Goal: Task Accomplishment & Management: Manage account settings

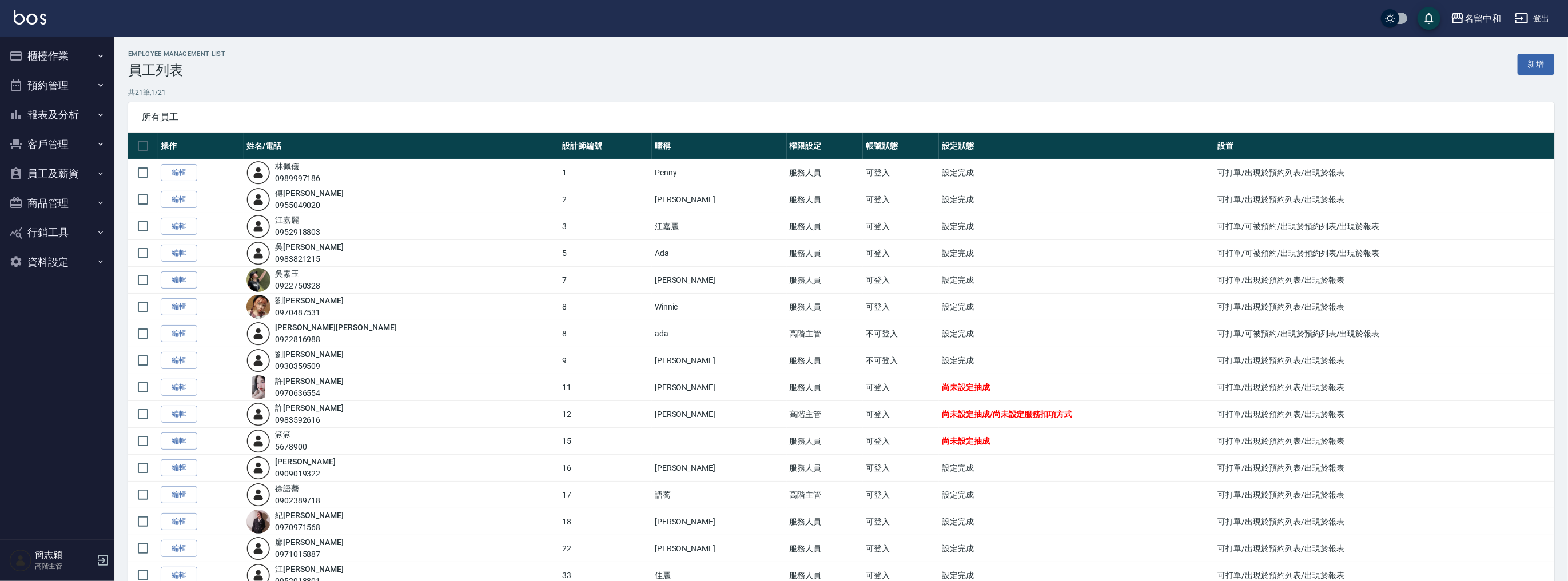
click at [59, 165] on button "員工及薪資" at bounding box center [57, 173] width 106 height 30
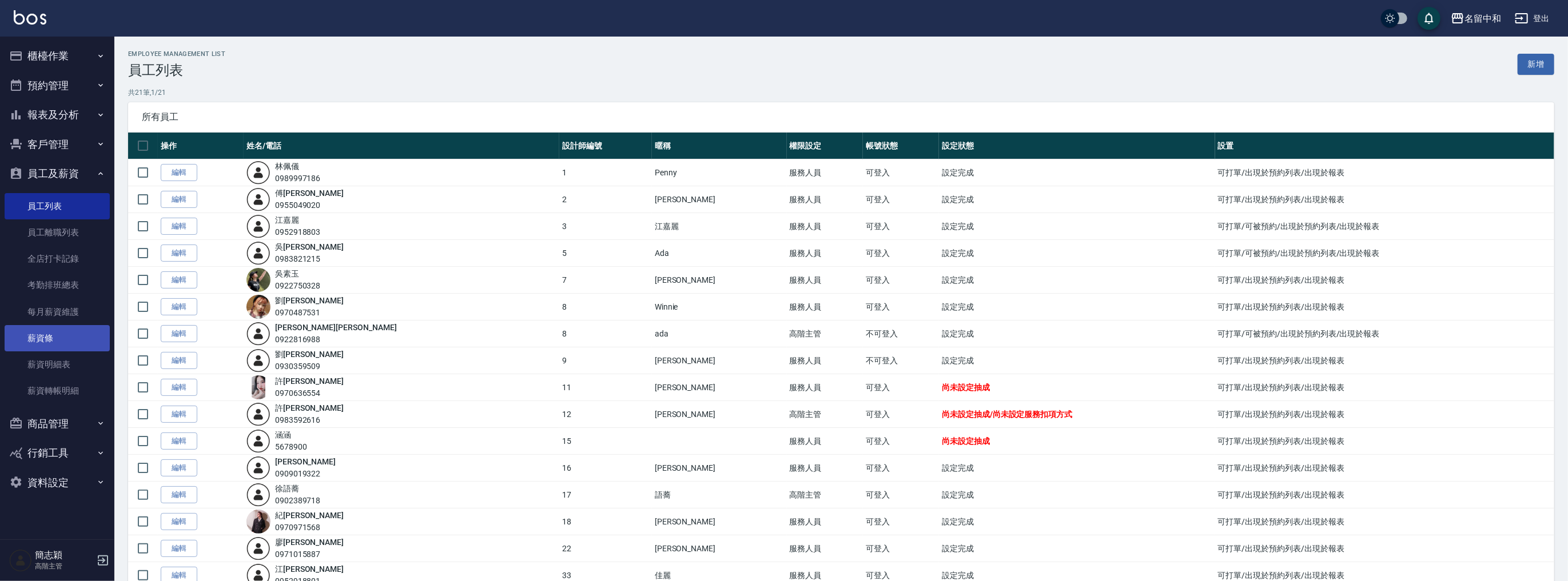
click at [76, 343] on link "薪資條" at bounding box center [57, 338] width 106 height 27
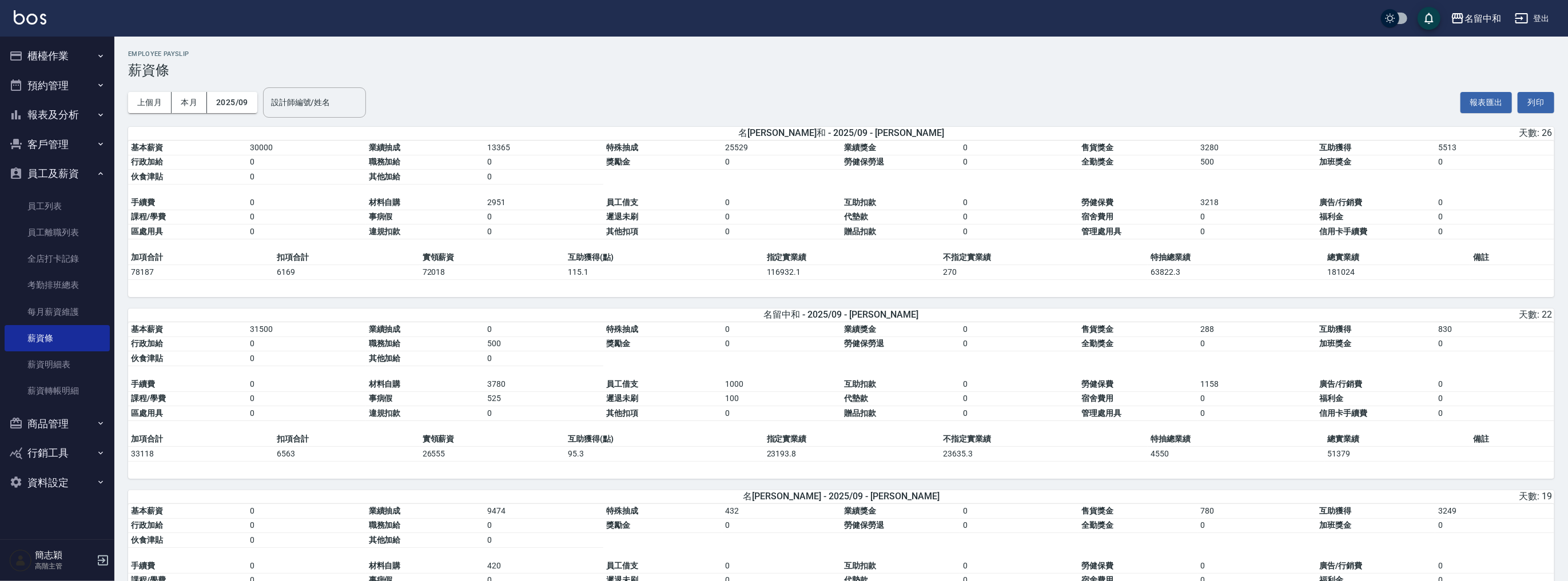
click at [308, 101] on input "設計師編號/姓名" at bounding box center [314, 102] width 93 height 20
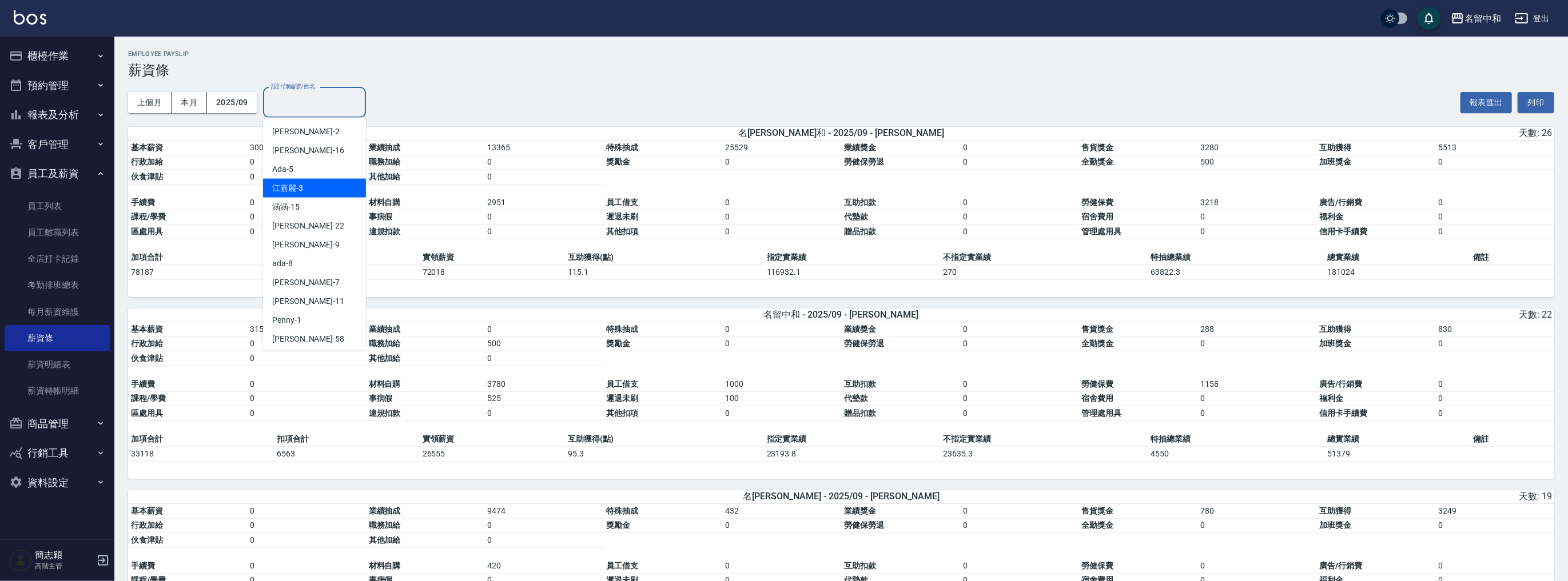
click at [309, 189] on div "[PERSON_NAME]-3" at bounding box center [314, 188] width 103 height 19
type input "江嘉麗-3"
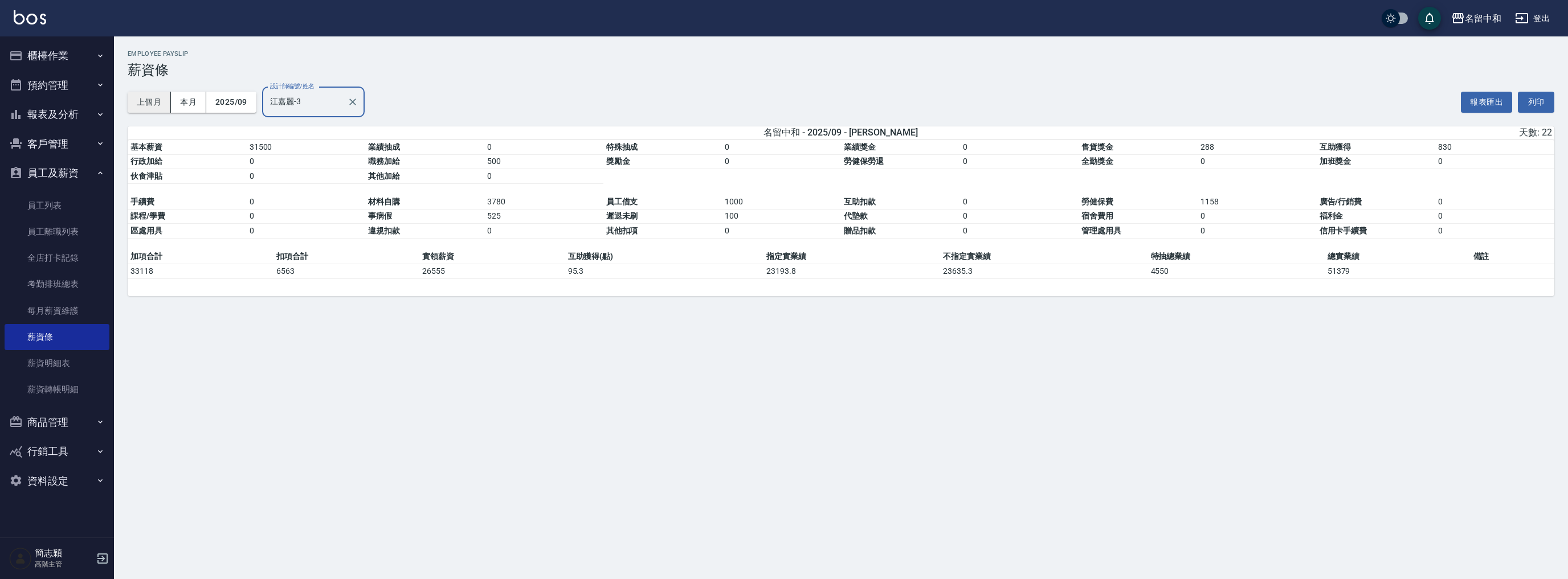
click at [157, 103] on button "上個月" at bounding box center [149, 102] width 44 height 21
click at [226, 102] on button "2025/09" at bounding box center [231, 102] width 50 height 21
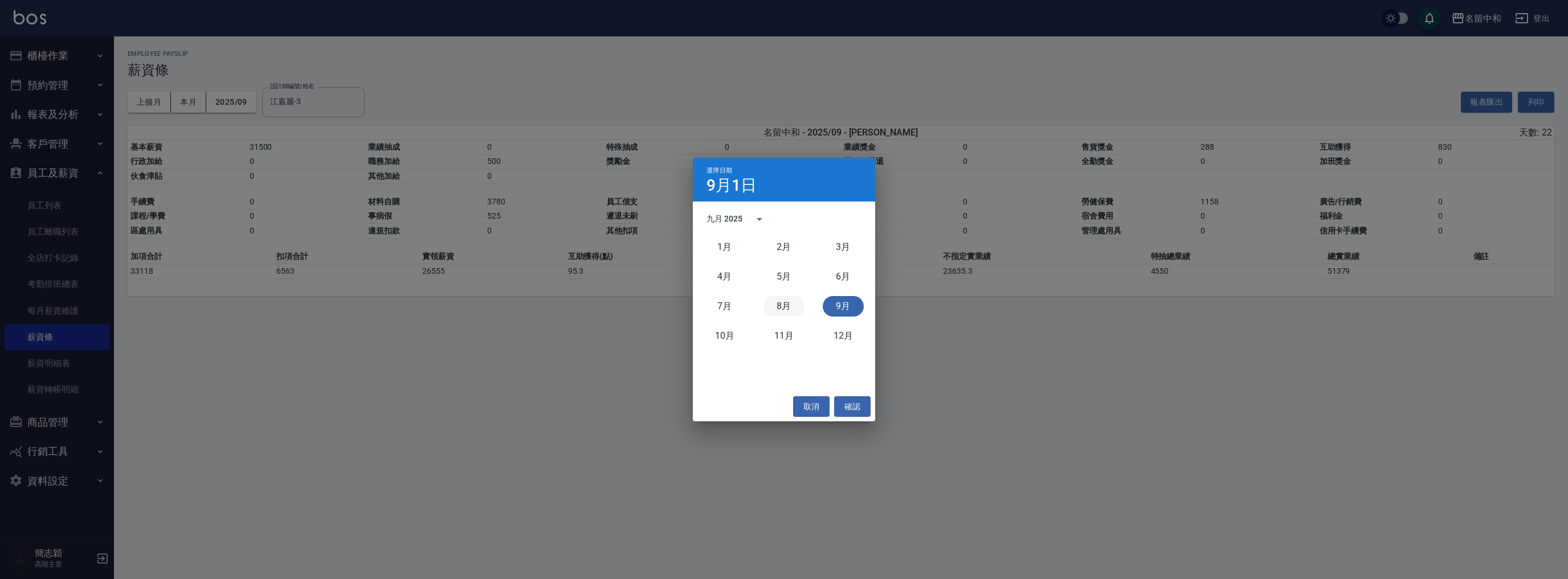
click at [774, 303] on button "8月" at bounding box center [784, 306] width 41 height 21
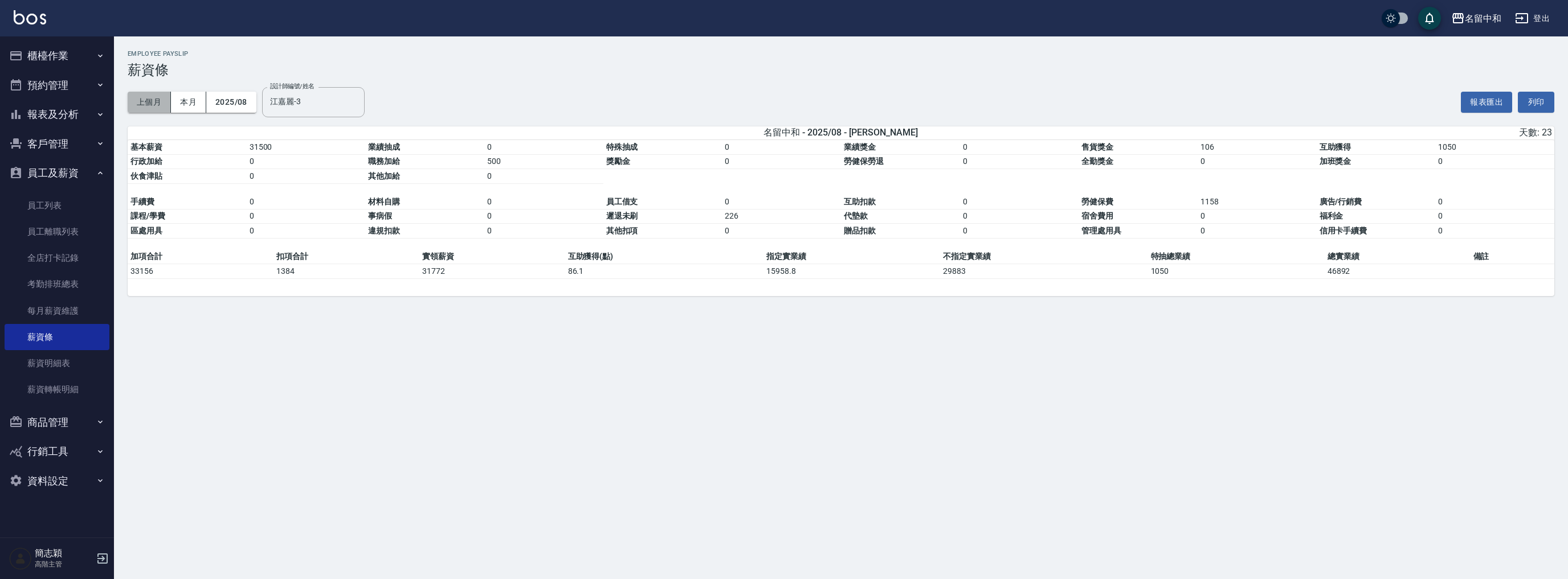
click at [158, 99] on button "上個月" at bounding box center [149, 102] width 44 height 21
